Goal: Task Accomplishment & Management: Complete application form

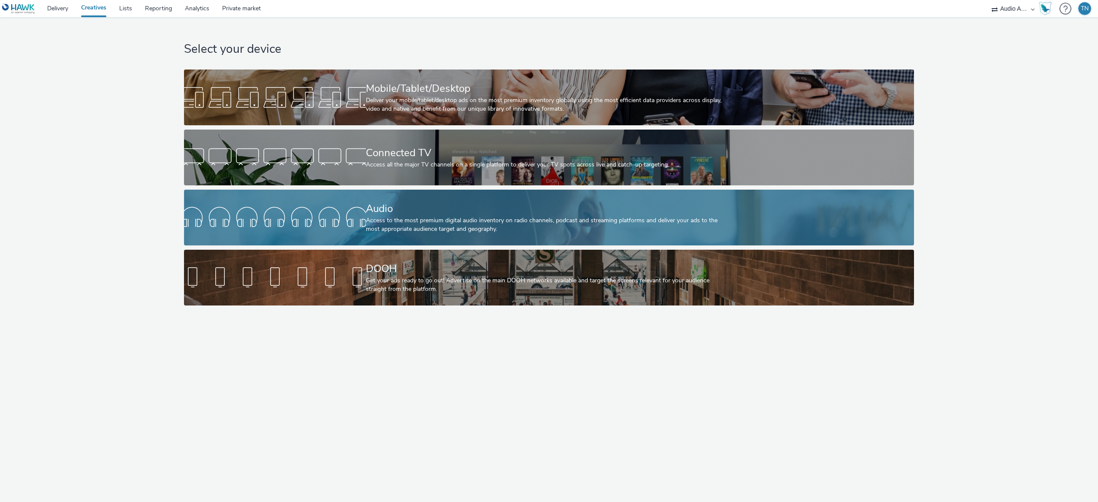
click at [505, 211] on div "Audio" at bounding box center [547, 208] width 363 height 15
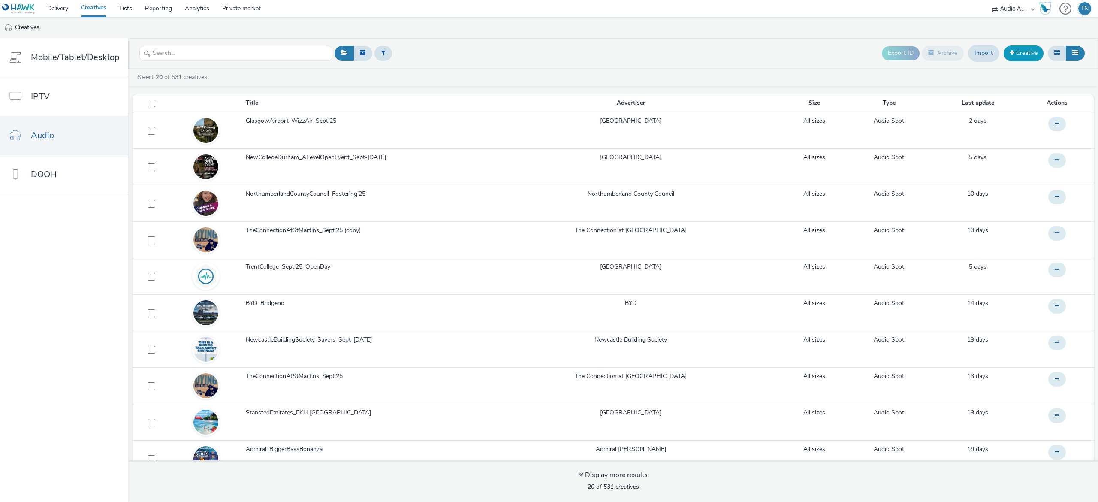
click at [1019, 58] on link "Creative" at bounding box center [1024, 52] width 40 height 15
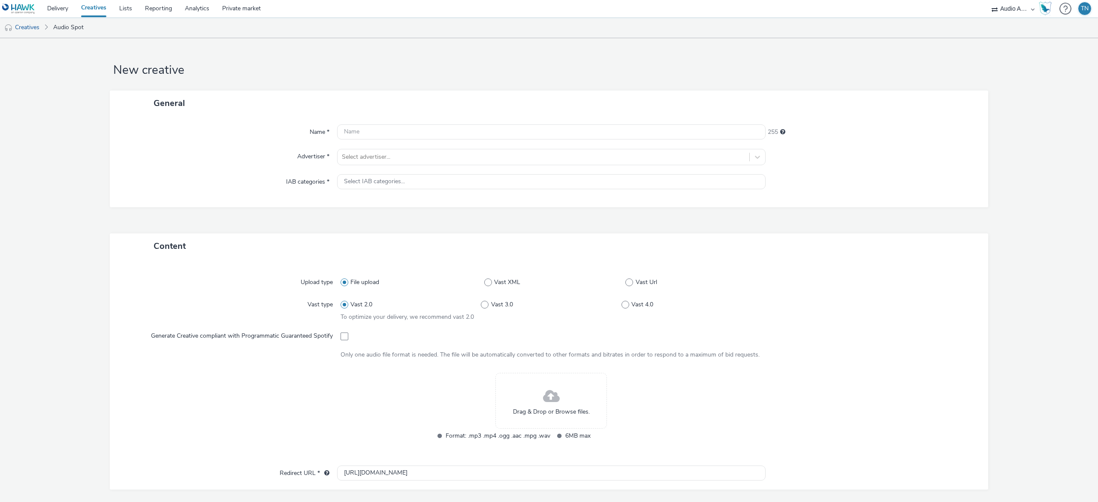
click at [548, 399] on span at bounding box center [551, 396] width 17 height 23
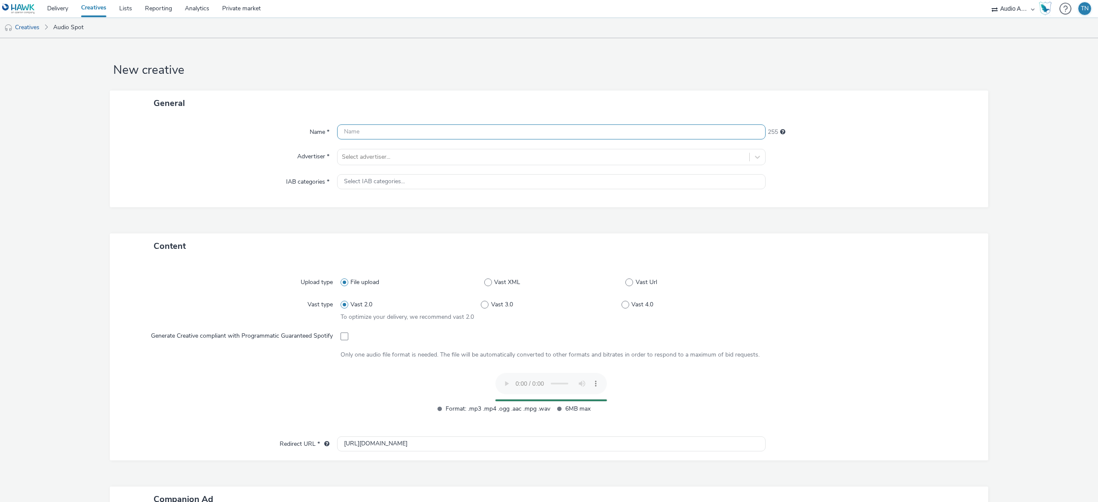
click at [424, 128] on input "text" at bounding box center [551, 131] width 429 height 15
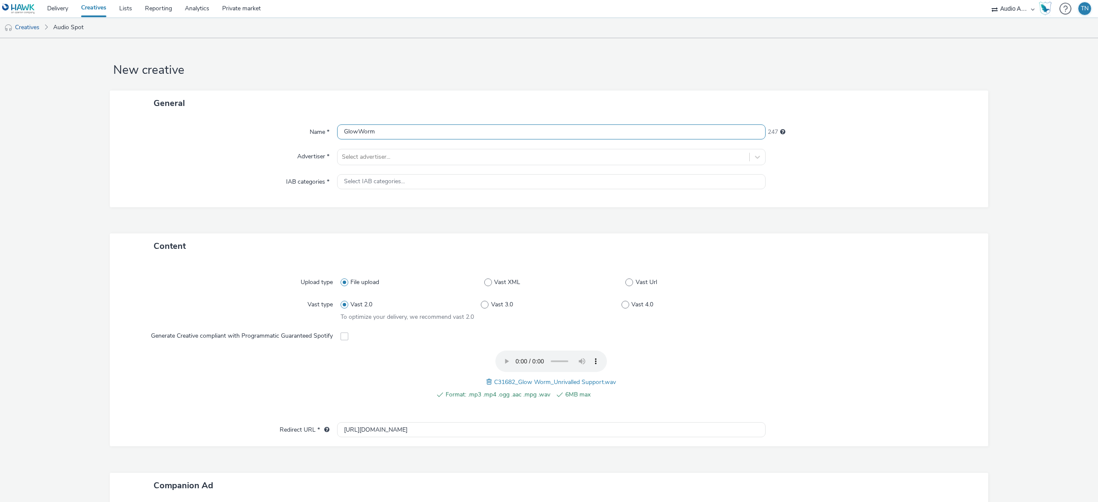
type input "GlowWorm"
click at [135, 13] on link "Lists" at bounding box center [126, 8] width 26 height 17
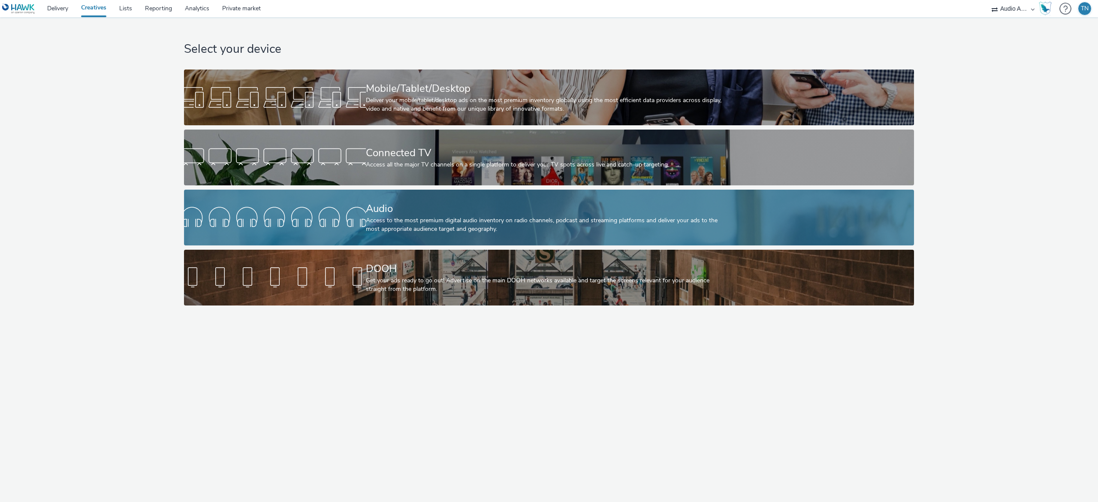
click at [397, 211] on div "Audio" at bounding box center [547, 208] width 363 height 15
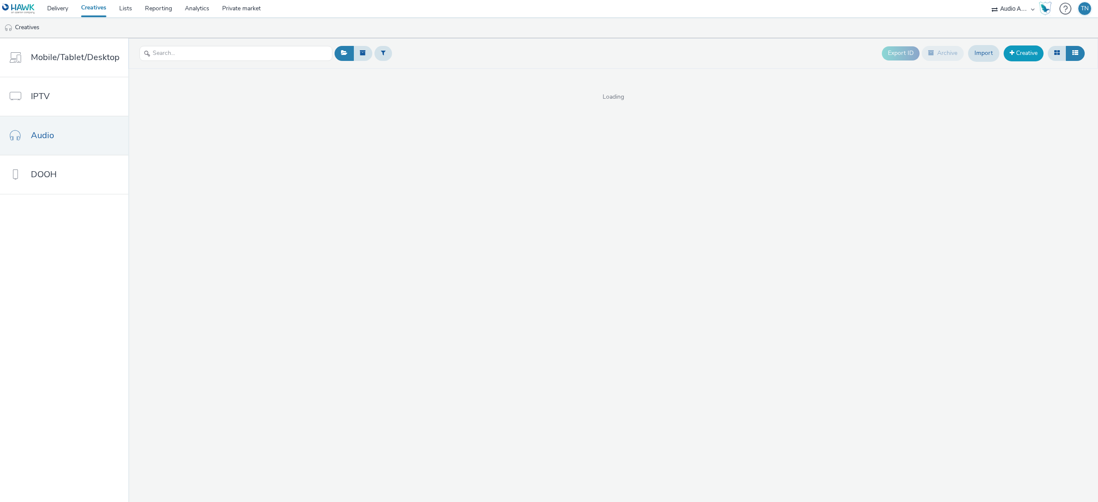
click at [1035, 50] on link "Creative" at bounding box center [1024, 52] width 40 height 15
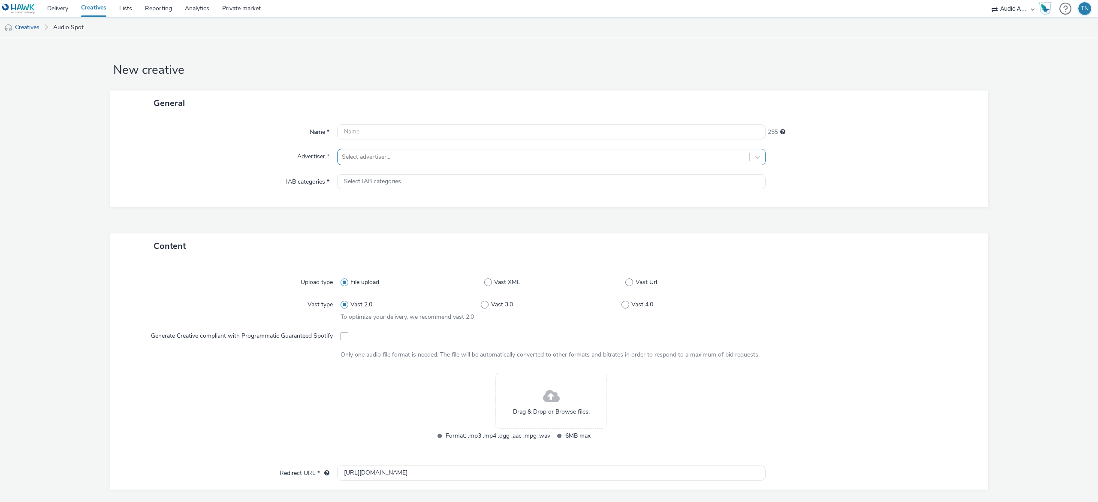
click at [495, 155] on div at bounding box center [543, 157] width 403 height 10
type input "gl"
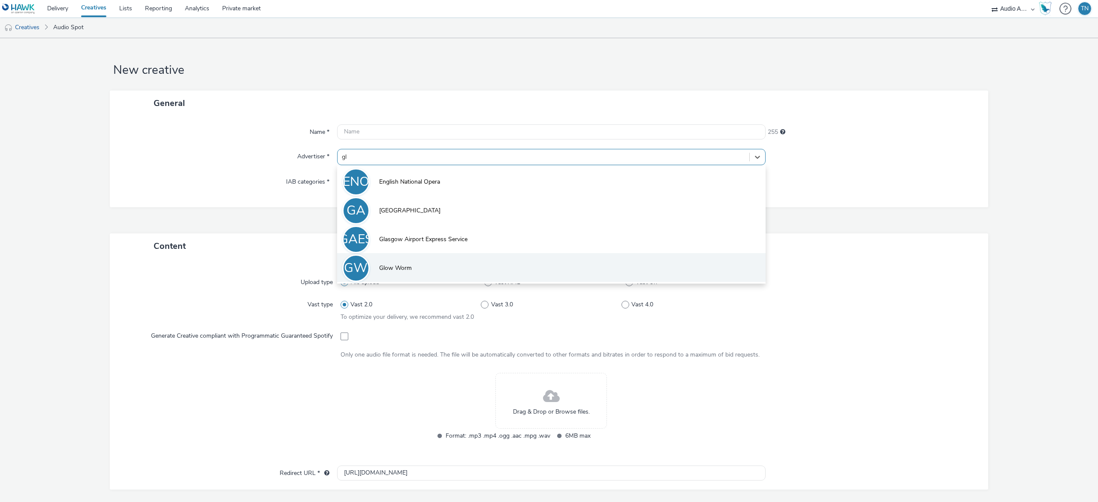
click at [420, 266] on li "GW Glow Worm" at bounding box center [551, 267] width 429 height 29
type input "http://www.glow-worm.co.uk"
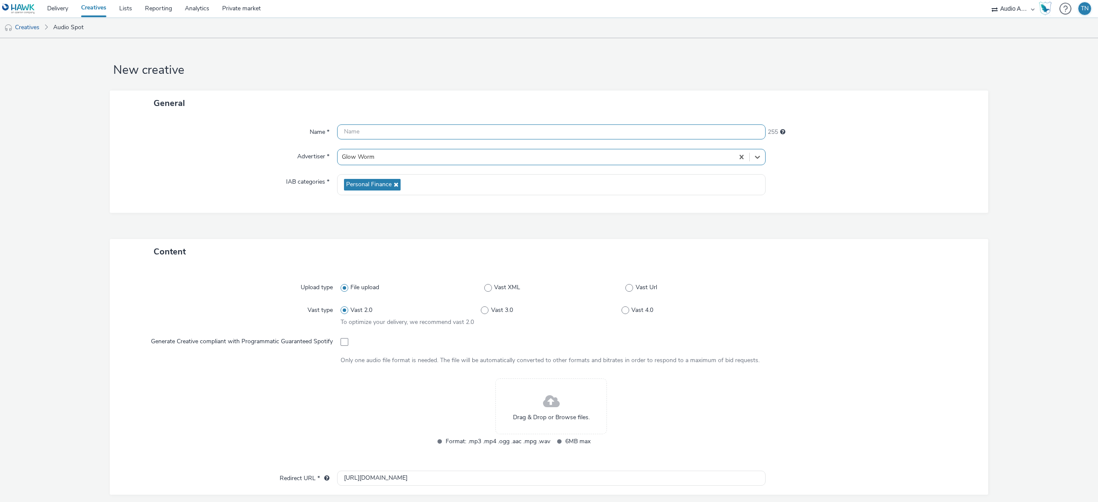
click at [396, 136] on input "text" at bounding box center [551, 131] width 429 height 15
type input "GlowWorm_Oct-Nov'25"
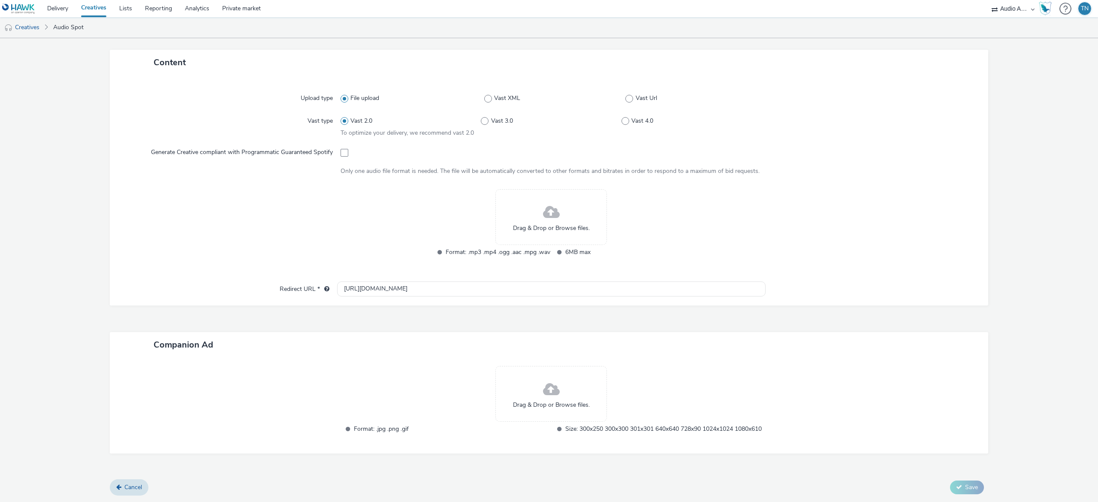
scroll to position [196, 0]
click at [552, 383] on span at bounding box center [551, 389] width 17 height 23
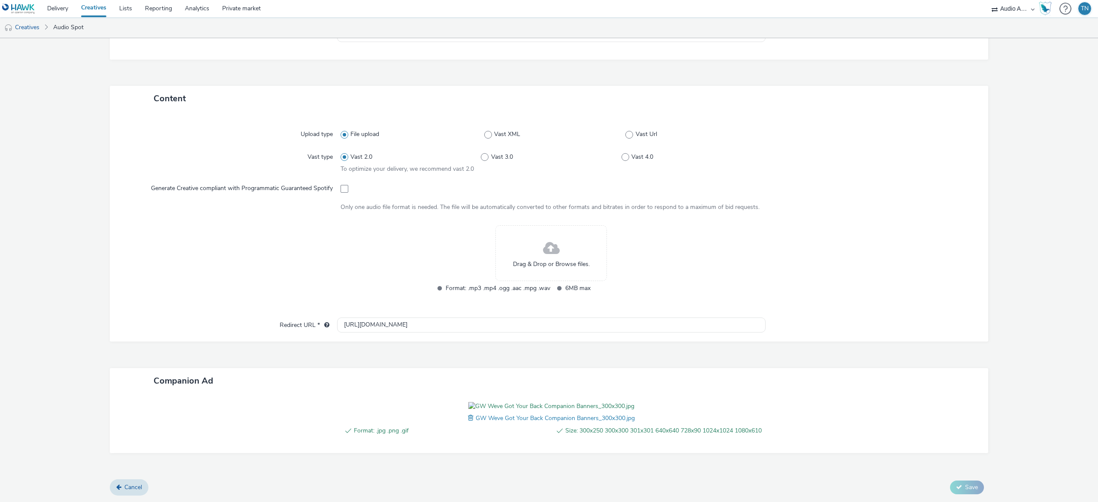
scroll to position [0, 0]
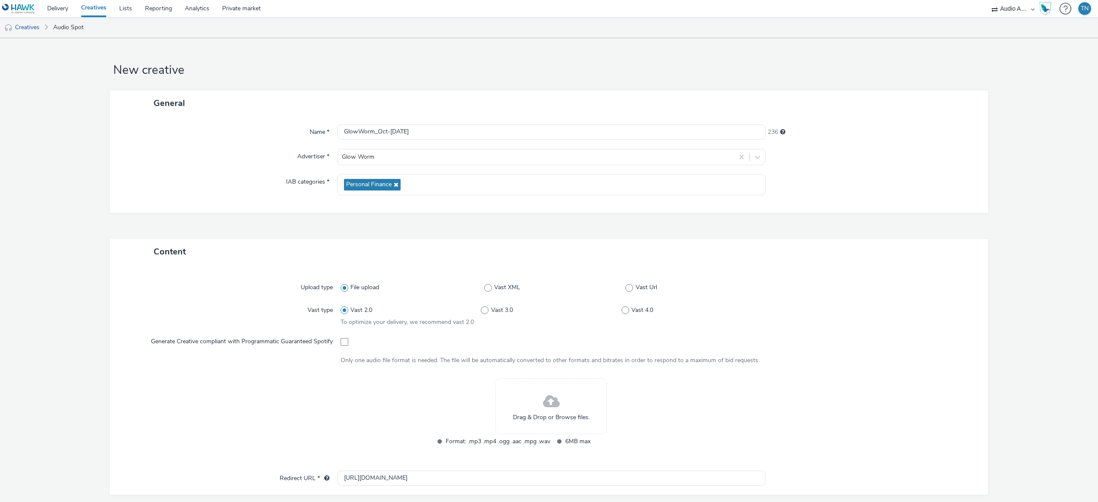
click at [530, 405] on div "Drag & Drop or Browse files." at bounding box center [552, 406] width 112 height 56
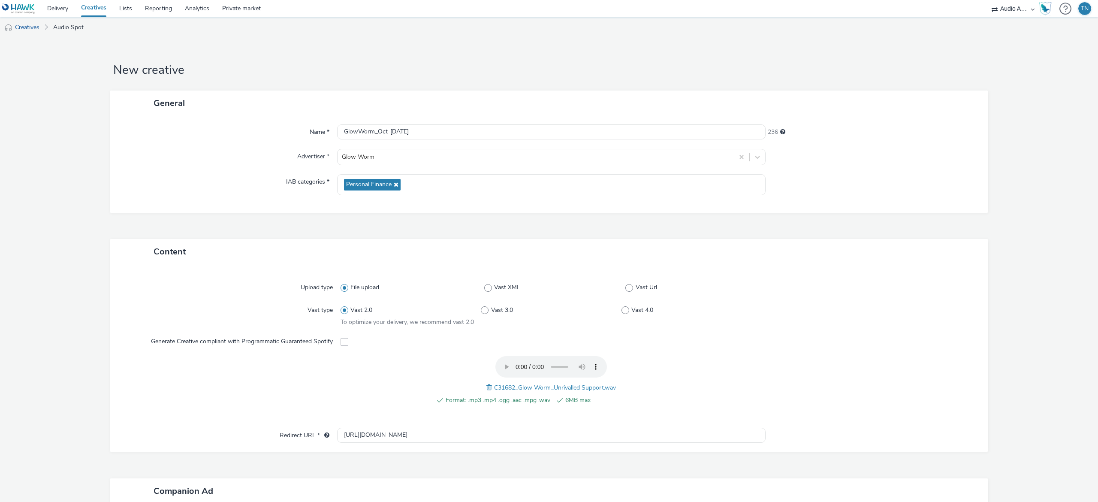
scroll to position [167, 0]
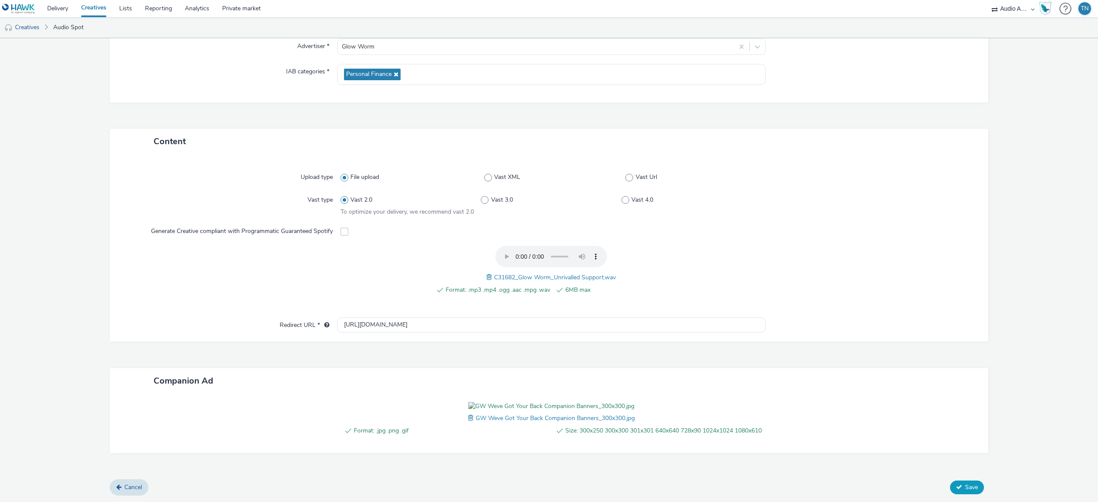
click at [965, 487] on span "Save" at bounding box center [971, 487] width 13 height 8
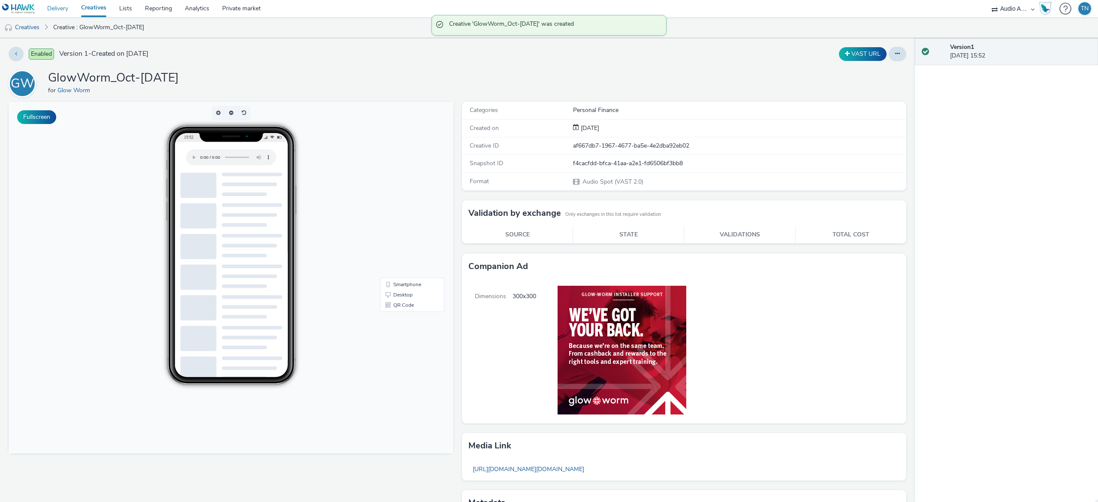
click at [56, 8] on link "Delivery" at bounding box center [58, 8] width 34 height 17
